Goal: Information Seeking & Learning: Understand process/instructions

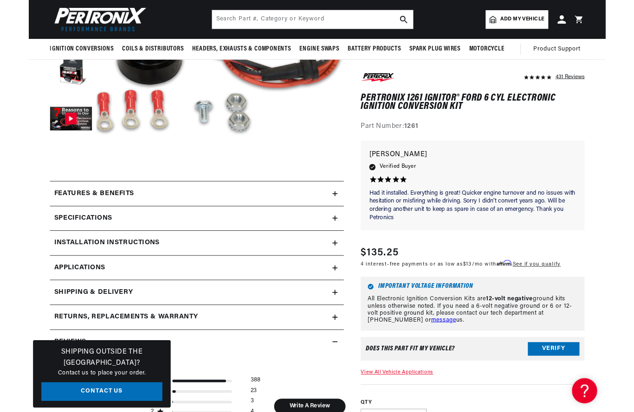
scroll to position [235, 0]
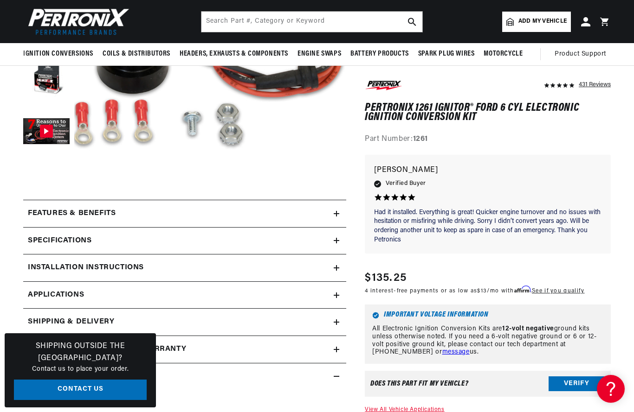
click at [257, 216] on div "Features & Benefits" at bounding box center [178, 214] width 310 height 12
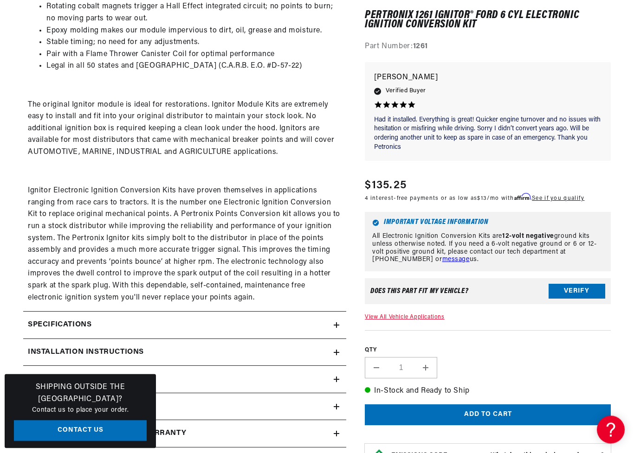
scroll to position [0, 346]
click at [335, 322] on icon at bounding box center [337, 325] width 6 height 6
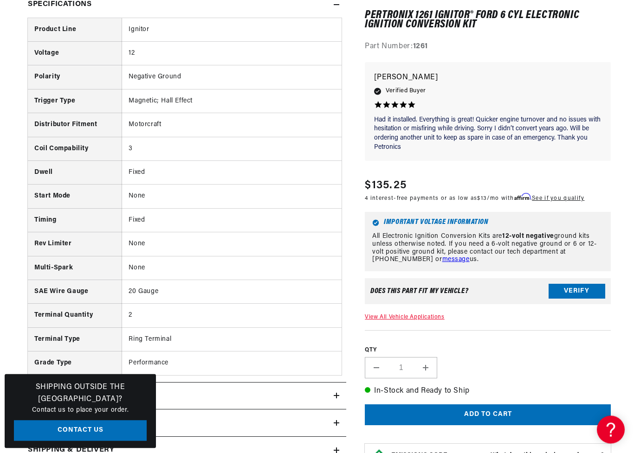
scroll to position [824, 0]
click at [251, 341] on td "Ring Terminal" at bounding box center [231, 339] width 219 height 24
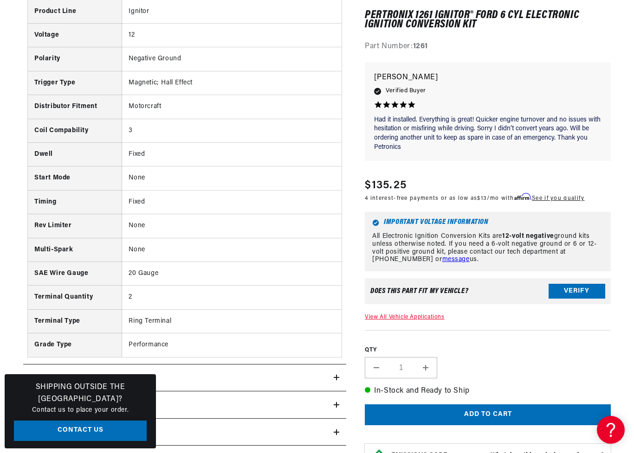
scroll to position [0, 0]
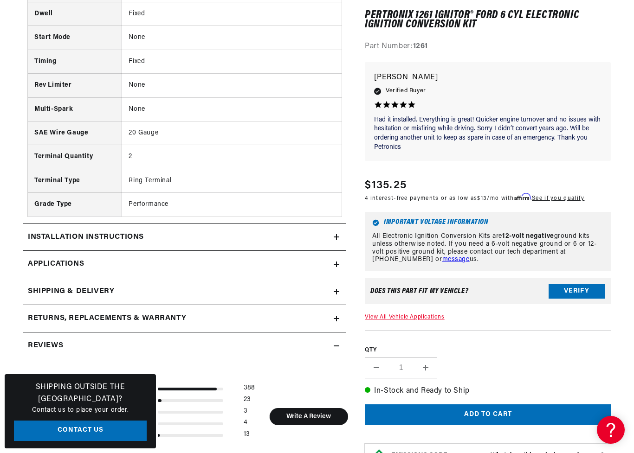
click at [249, 231] on div "Installation instructions" at bounding box center [178, 237] width 310 height 12
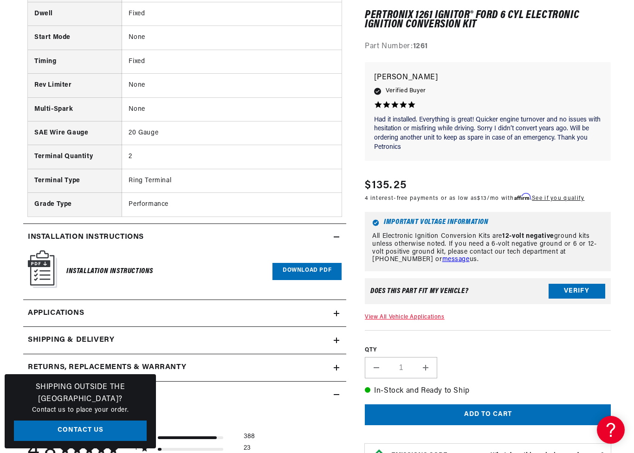
click at [310, 263] on link "Download PDF" at bounding box center [306, 271] width 69 height 17
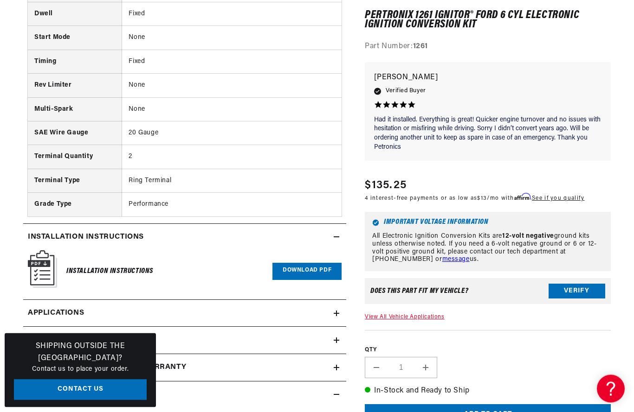
scroll to position [983, 0]
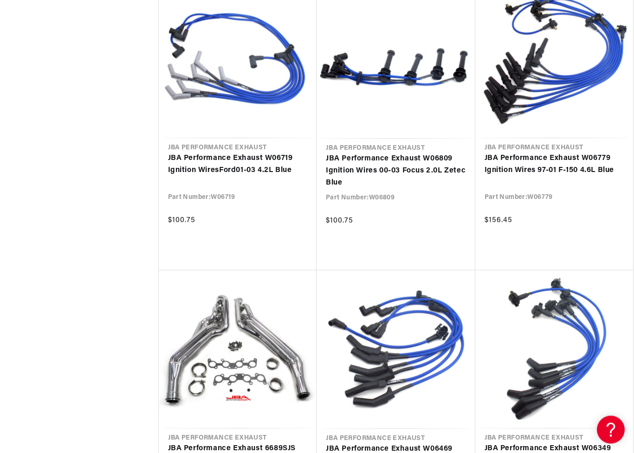
scroll to position [0, 346]
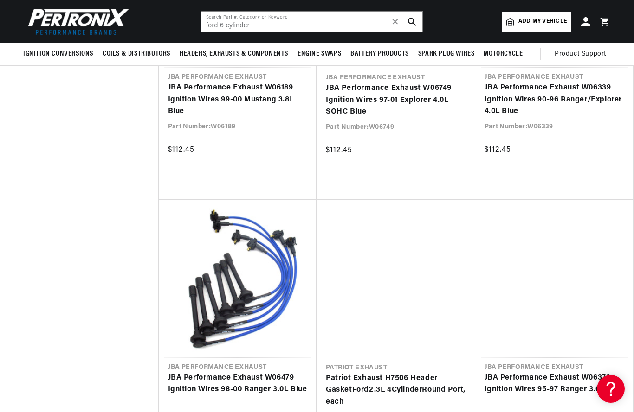
scroll to position [2564, 0]
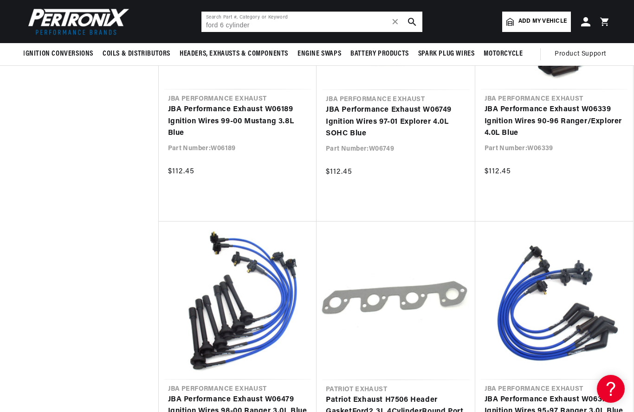
click at [411, 22] on icon "search button" at bounding box center [412, 22] width 8 height 8
